Goal: Task Accomplishment & Management: Complete application form

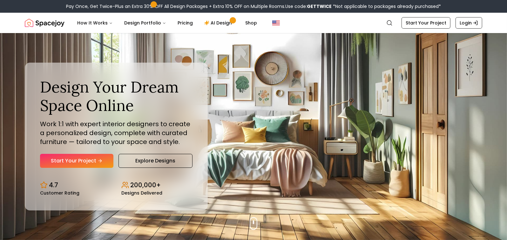
click at [90, 163] on link "Start Your Project" at bounding box center [76, 161] width 73 height 14
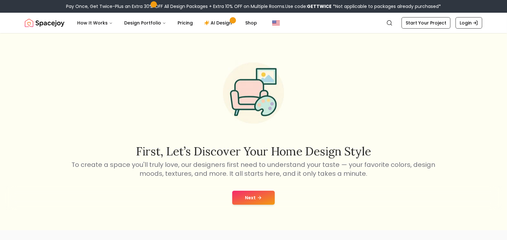
click at [241, 199] on button "Next" at bounding box center [253, 197] width 43 height 14
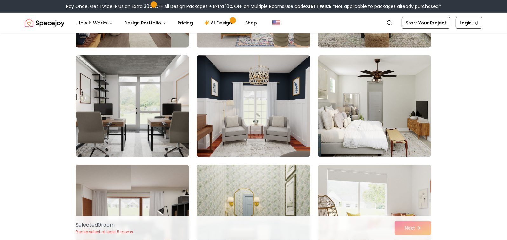
scroll to position [159, 0]
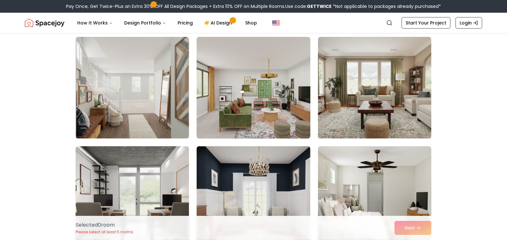
click at [247, 111] on img at bounding box center [253, 87] width 119 height 107
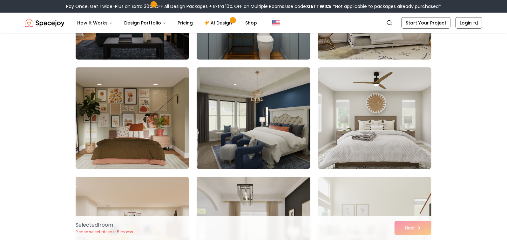
scroll to position [476, 0]
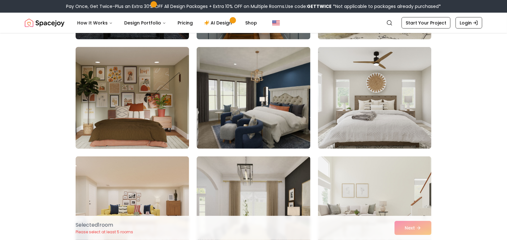
click at [154, 79] on img at bounding box center [132, 97] width 119 height 107
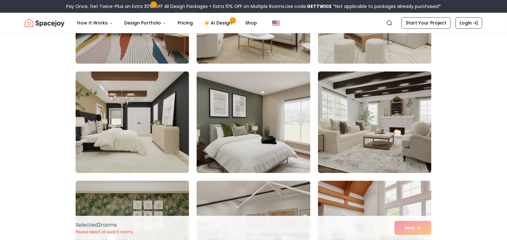
scroll to position [1333, 0]
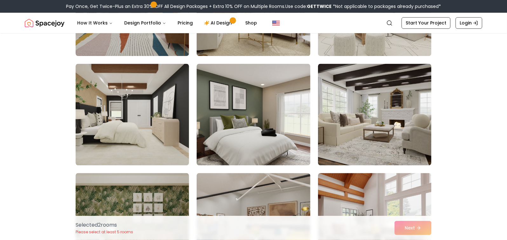
click at [268, 113] on img at bounding box center [253, 114] width 113 height 102
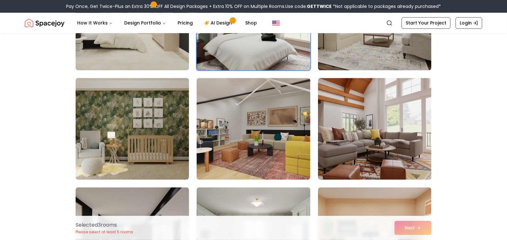
scroll to position [1429, 0]
click at [268, 113] on img at bounding box center [253, 128] width 113 height 102
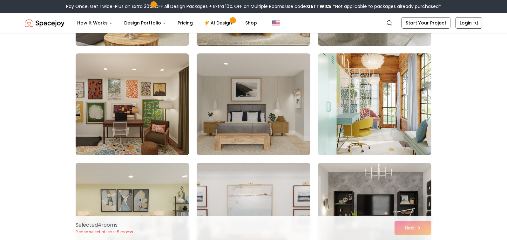
scroll to position [2000, 0]
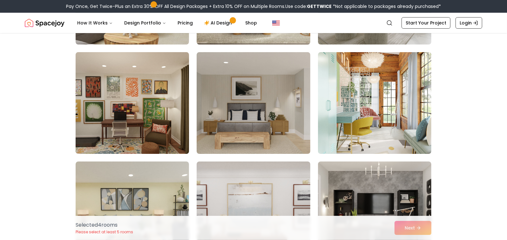
click at [167, 117] on img at bounding box center [132, 103] width 119 height 107
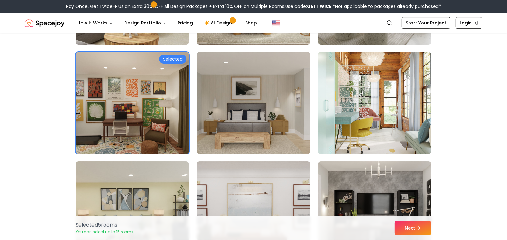
click at [358, 129] on img at bounding box center [374, 103] width 119 height 107
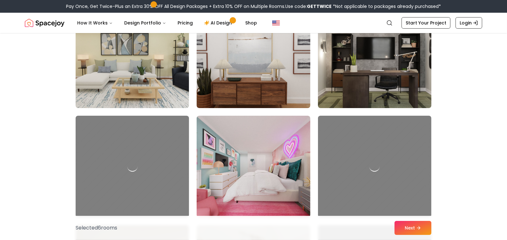
scroll to position [2159, 0]
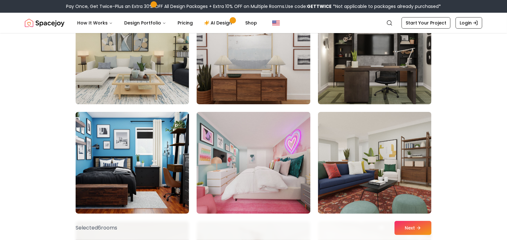
click at [284, 156] on img at bounding box center [253, 162] width 119 height 107
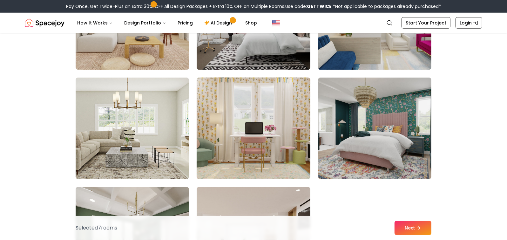
scroll to position [2762, 0]
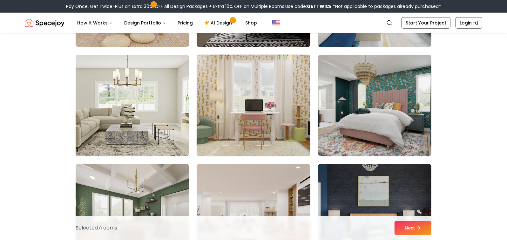
click at [220, 117] on img at bounding box center [253, 105] width 119 height 107
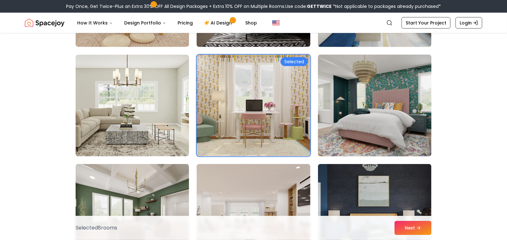
click at [362, 122] on img at bounding box center [374, 105] width 119 height 107
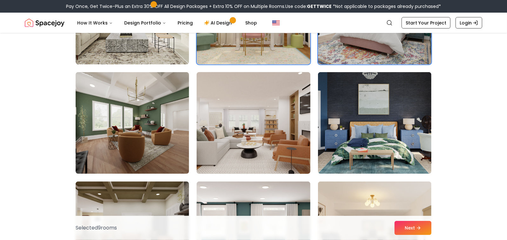
scroll to position [2857, 0]
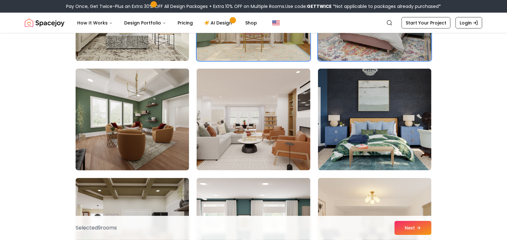
click at [157, 124] on img at bounding box center [132, 119] width 119 height 107
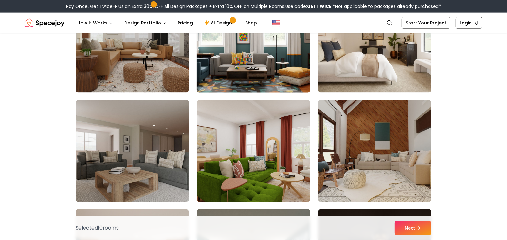
scroll to position [3048, 0]
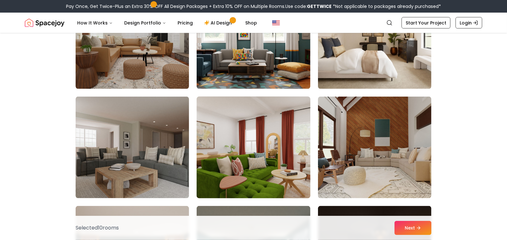
click at [232, 130] on img at bounding box center [253, 147] width 119 height 107
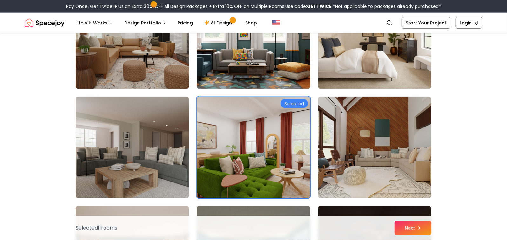
click at [165, 64] on img at bounding box center [132, 38] width 119 height 107
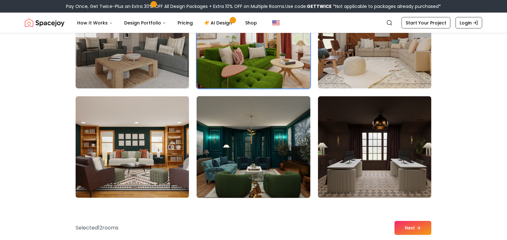
scroll to position [3175, 0]
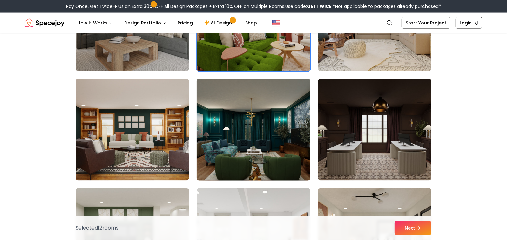
click at [217, 121] on img at bounding box center [253, 129] width 119 height 107
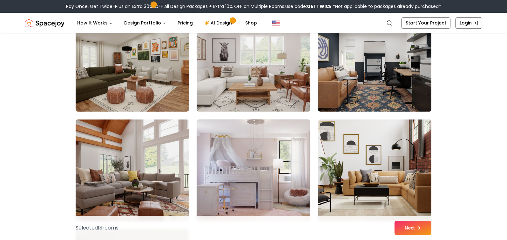
scroll to position [3460, 0]
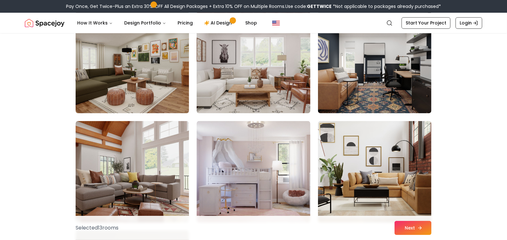
click at [426, 225] on button "Next" at bounding box center [412, 228] width 37 height 14
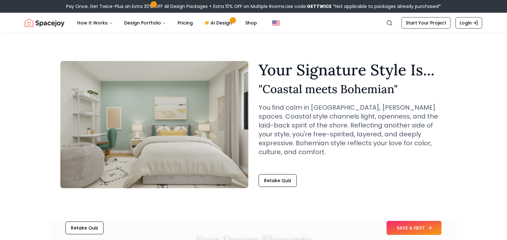
click at [412, 229] on button "SAVE & NEXT" at bounding box center [413, 228] width 55 height 14
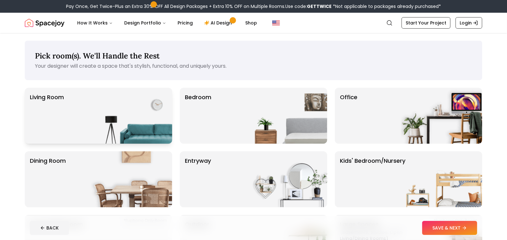
click at [150, 119] on img at bounding box center [131, 116] width 81 height 56
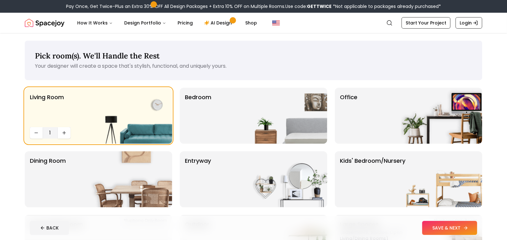
click at [437, 225] on button "SAVE & NEXT" at bounding box center [449, 228] width 55 height 14
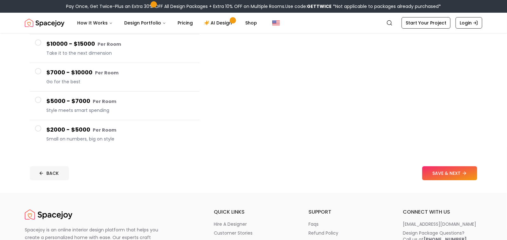
scroll to position [95, 0]
click at [34, 125] on button "$2000 - $5000 Per Room Small on numbers, big on style" at bounding box center [115, 133] width 170 height 28
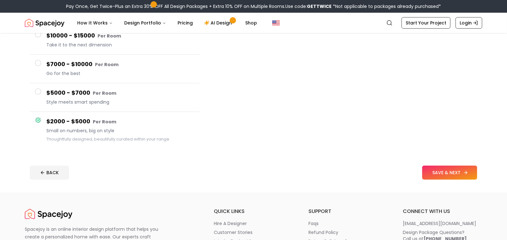
click at [436, 174] on button "SAVE & NEXT" at bounding box center [449, 172] width 55 height 14
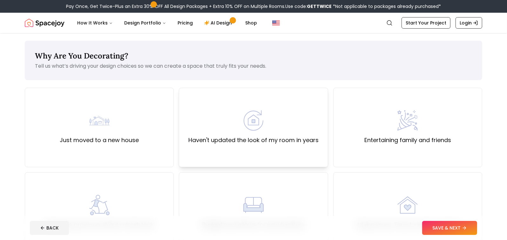
click at [236, 151] on div "Haven't updated the look of my room in years" at bounding box center [253, 127] width 149 height 79
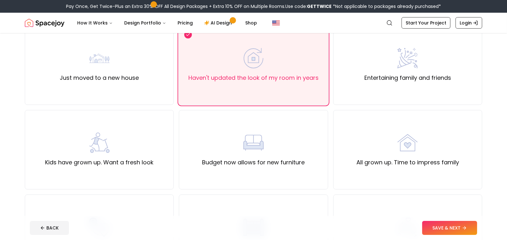
scroll to position [63, 0]
click at [291, 165] on label "Budget now allows for new furniture" at bounding box center [253, 161] width 103 height 9
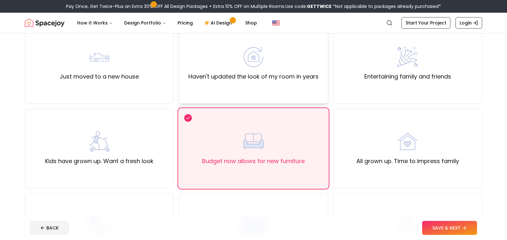
click at [274, 87] on div "Haven't updated the look of my room in years" at bounding box center [253, 63] width 149 height 79
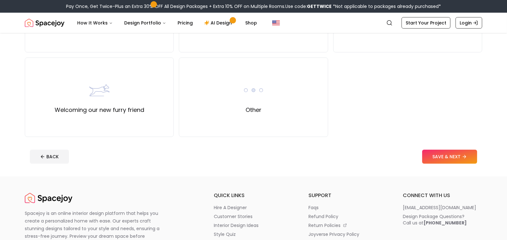
scroll to position [286, 0]
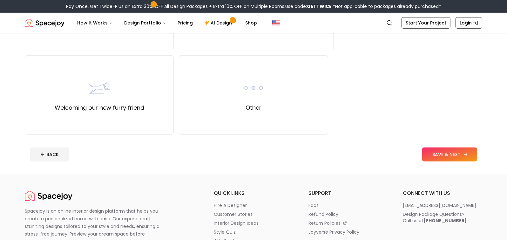
click at [439, 155] on button "SAVE & NEXT" at bounding box center [449, 154] width 55 height 14
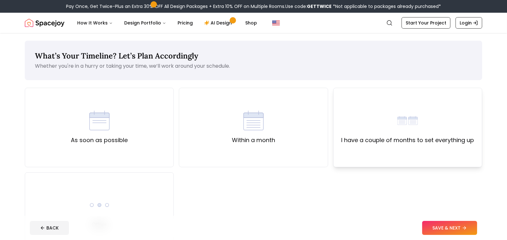
click at [346, 156] on div "I have a couple of months to set everything up" at bounding box center [407, 127] width 149 height 79
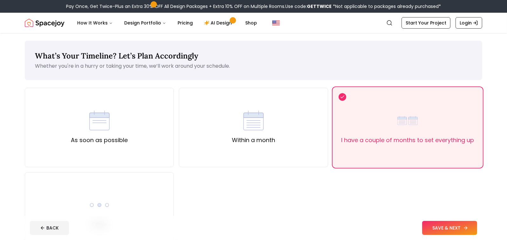
click at [427, 222] on button "SAVE & NEXT" at bounding box center [449, 228] width 55 height 14
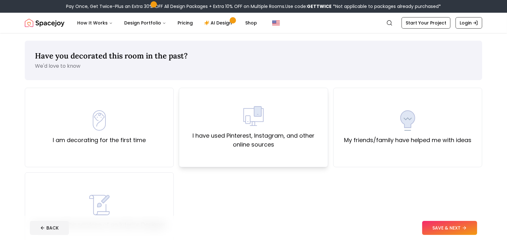
click at [269, 142] on label "I have used Pinterest, Instagram, and other online sources" at bounding box center [253, 140] width 138 height 18
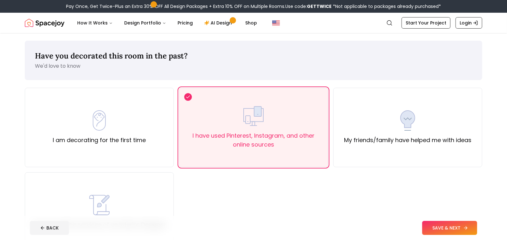
click at [430, 230] on button "SAVE & NEXT" at bounding box center [449, 228] width 55 height 14
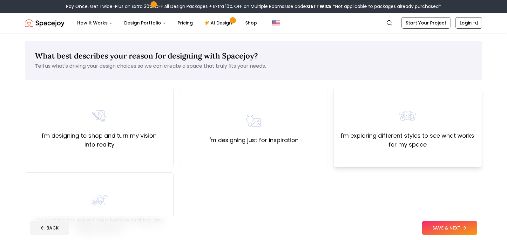
click at [340, 144] on label "I'm exploring different styles to see what works for my space" at bounding box center [407, 140] width 138 height 18
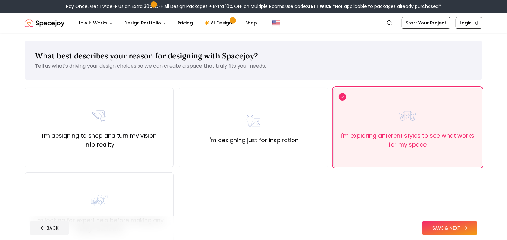
click at [443, 227] on button "SAVE & NEXT" at bounding box center [449, 228] width 55 height 14
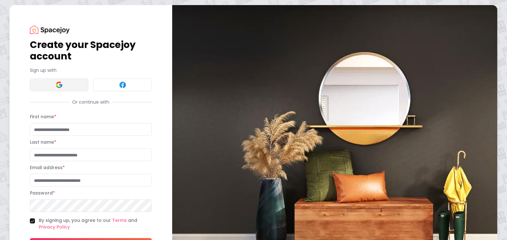
click at [68, 86] on button at bounding box center [59, 84] width 58 height 13
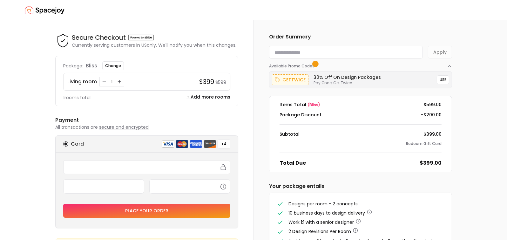
click at [46, 8] on img "Spacejoy" at bounding box center [45, 10] width 40 height 13
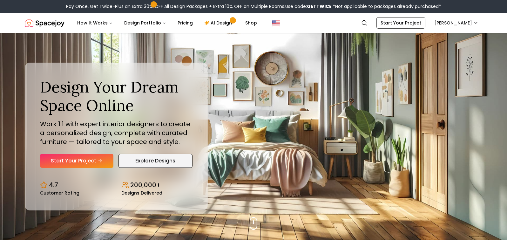
click at [162, 161] on link "Explore Designs" at bounding box center [155, 161] width 74 height 14
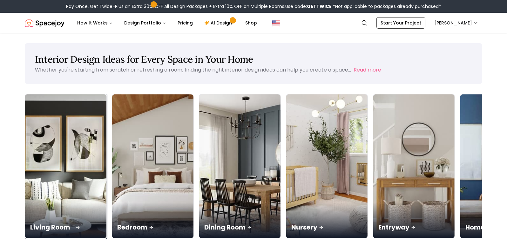
click at [70, 143] on img at bounding box center [65, 166] width 85 height 151
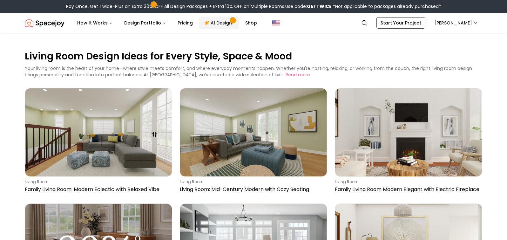
click at [217, 19] on link "AI Design" at bounding box center [219, 23] width 40 height 13
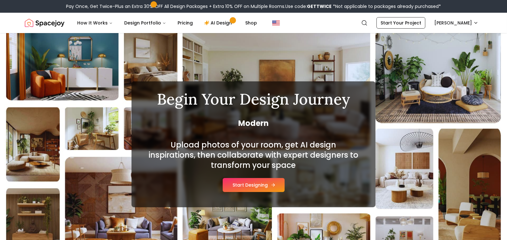
click at [271, 187] on button "Start Designing" at bounding box center [254, 185] width 62 height 14
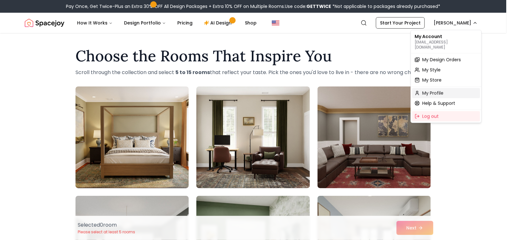
click at [442, 90] on span "My Profile" at bounding box center [433, 93] width 21 height 6
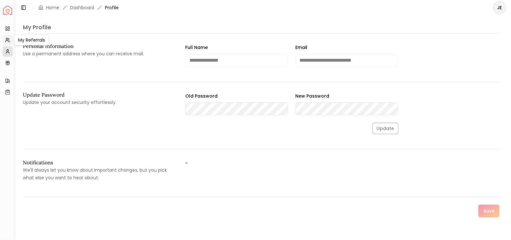
click at [7, 41] on icon at bounding box center [6, 41] width 3 height 1
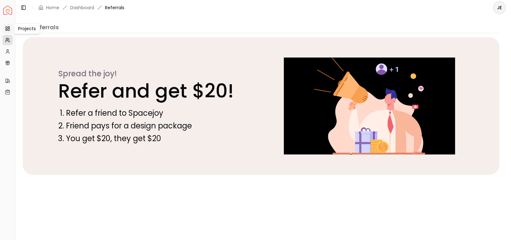
click at [7, 30] on icon at bounding box center [7, 28] width 5 height 5
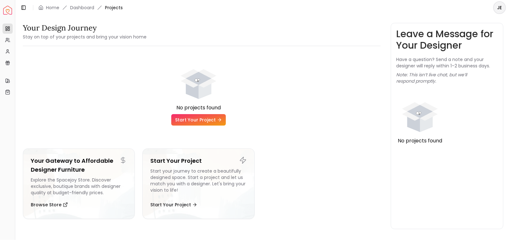
click at [11, 10] on img "Spacejoy" at bounding box center [7, 10] width 9 height 9
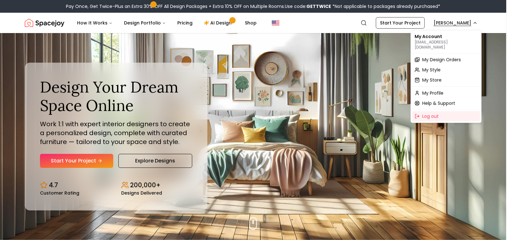
click at [450, 101] on div "Help & Support" at bounding box center [446, 103] width 68 height 10
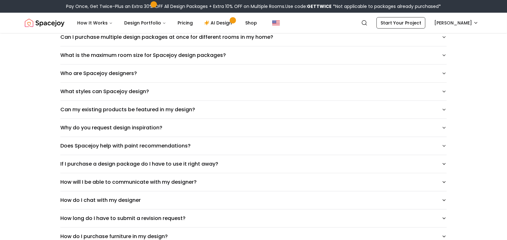
scroll to position [190, 0]
